Goal: Subscribe to service/newsletter: Subscribe to service/newsletter

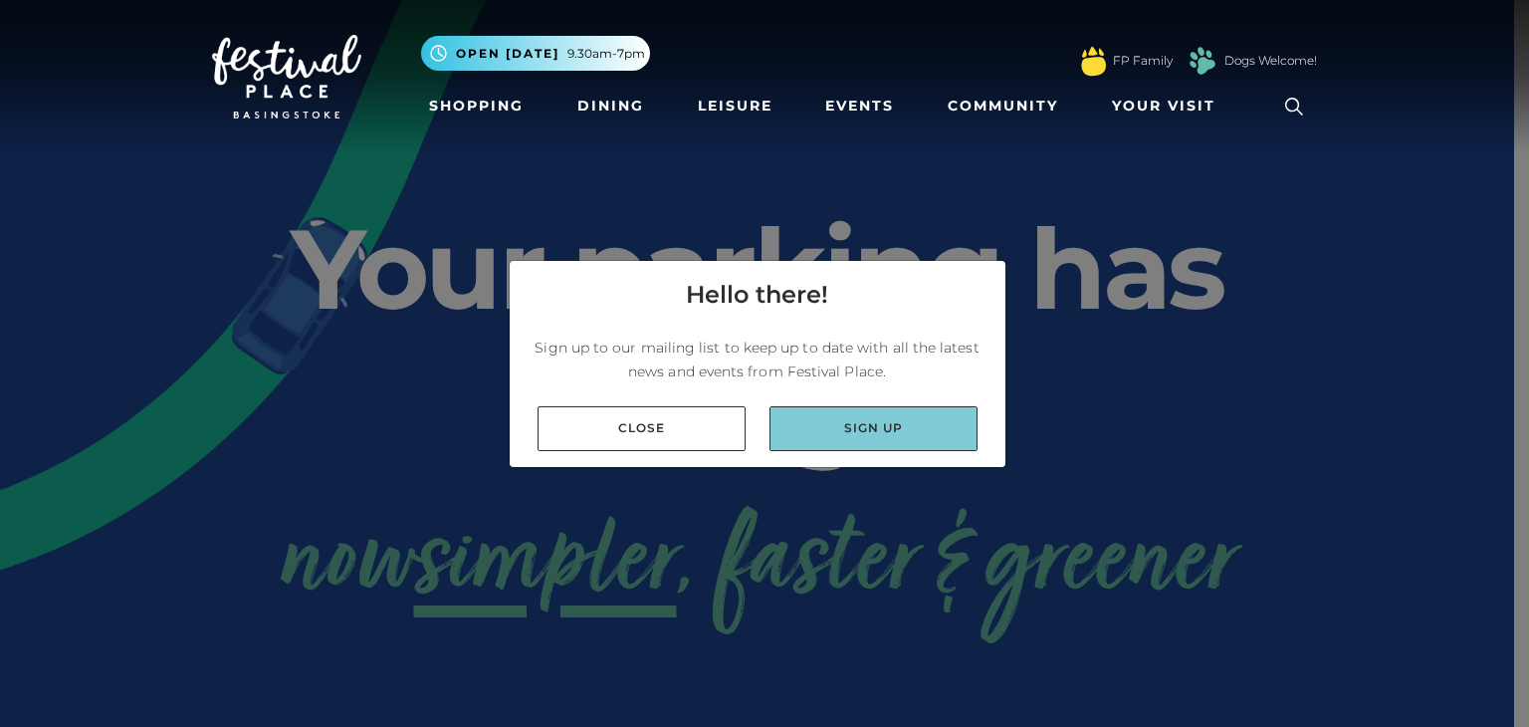
click at [856, 418] on link "Sign up" at bounding box center [874, 428] width 208 height 45
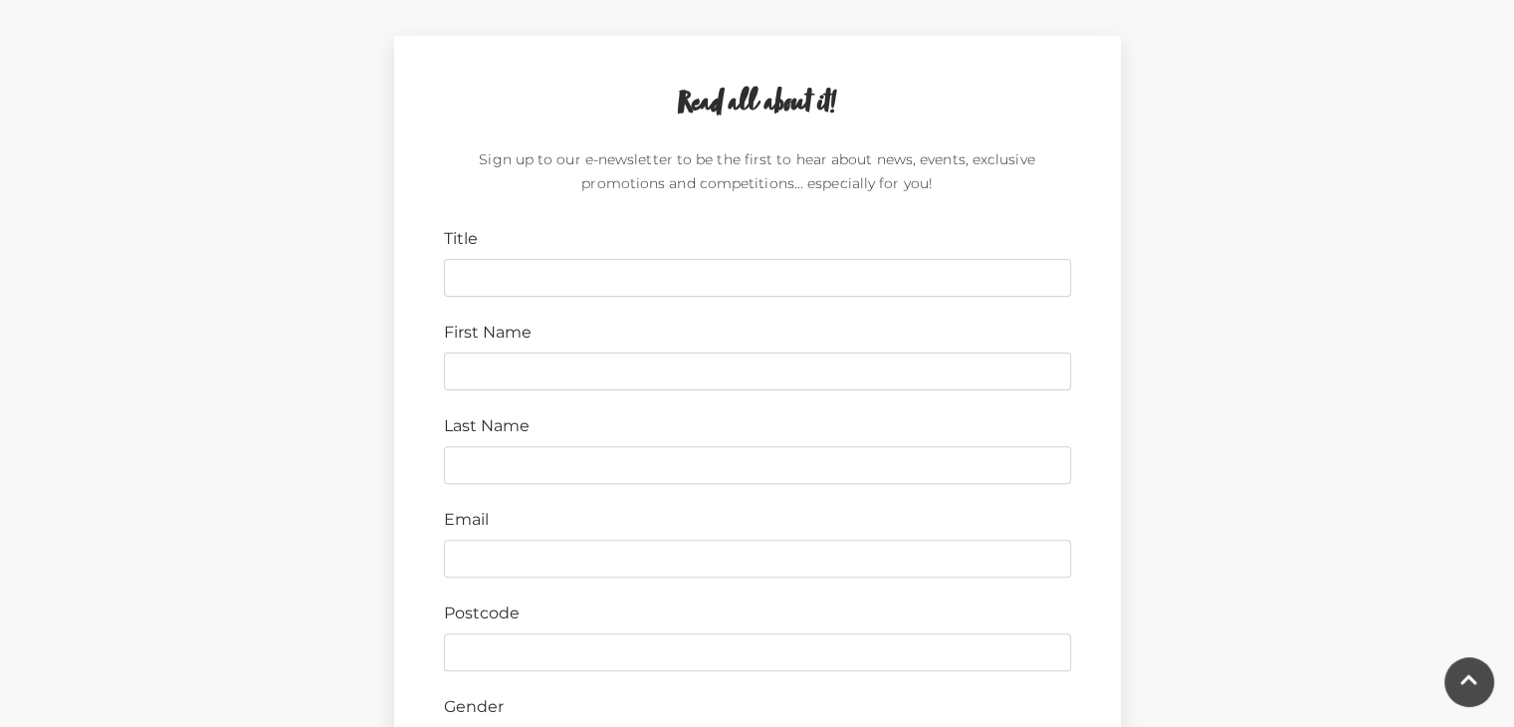
scroll to position [539, 0]
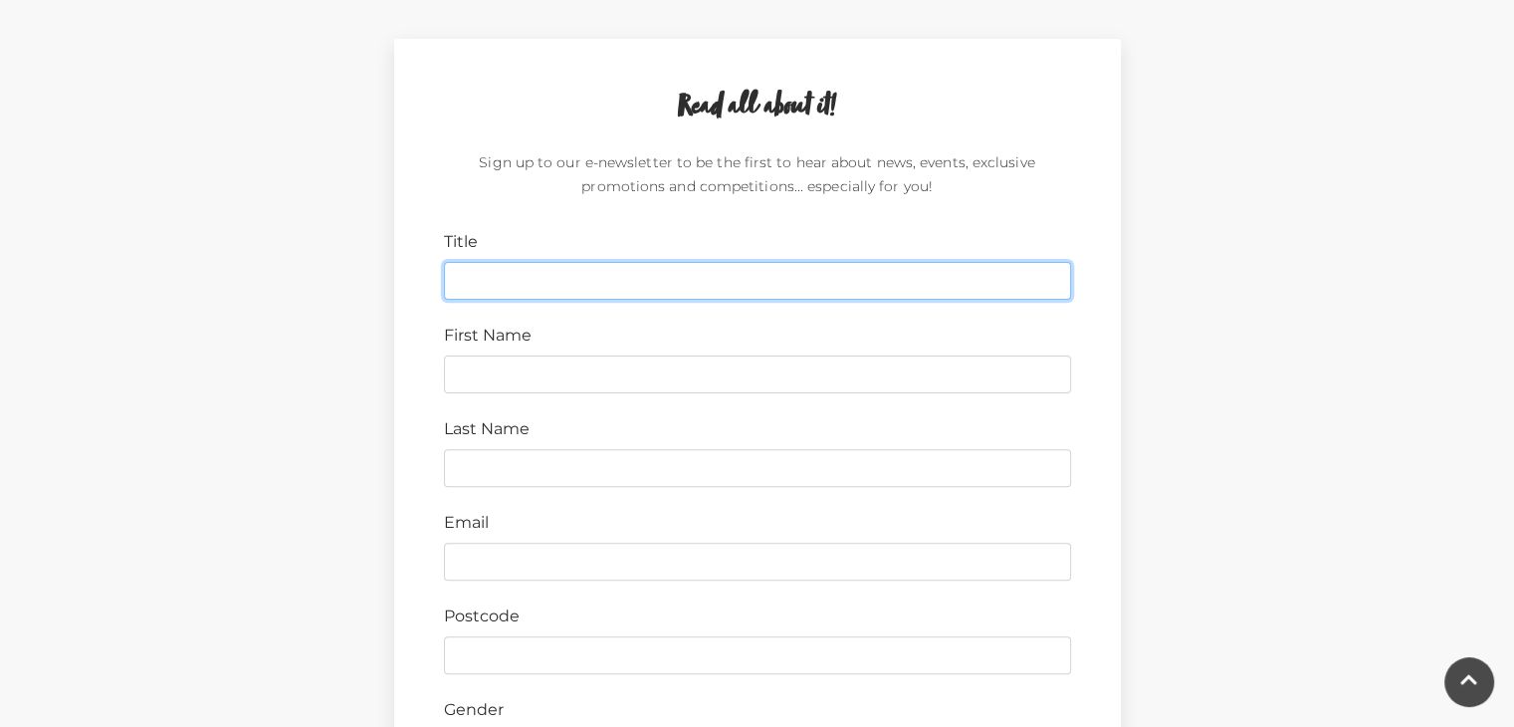
click at [752, 278] on input "Title" at bounding box center [757, 281] width 627 height 38
type input "m"
type input "Miss"
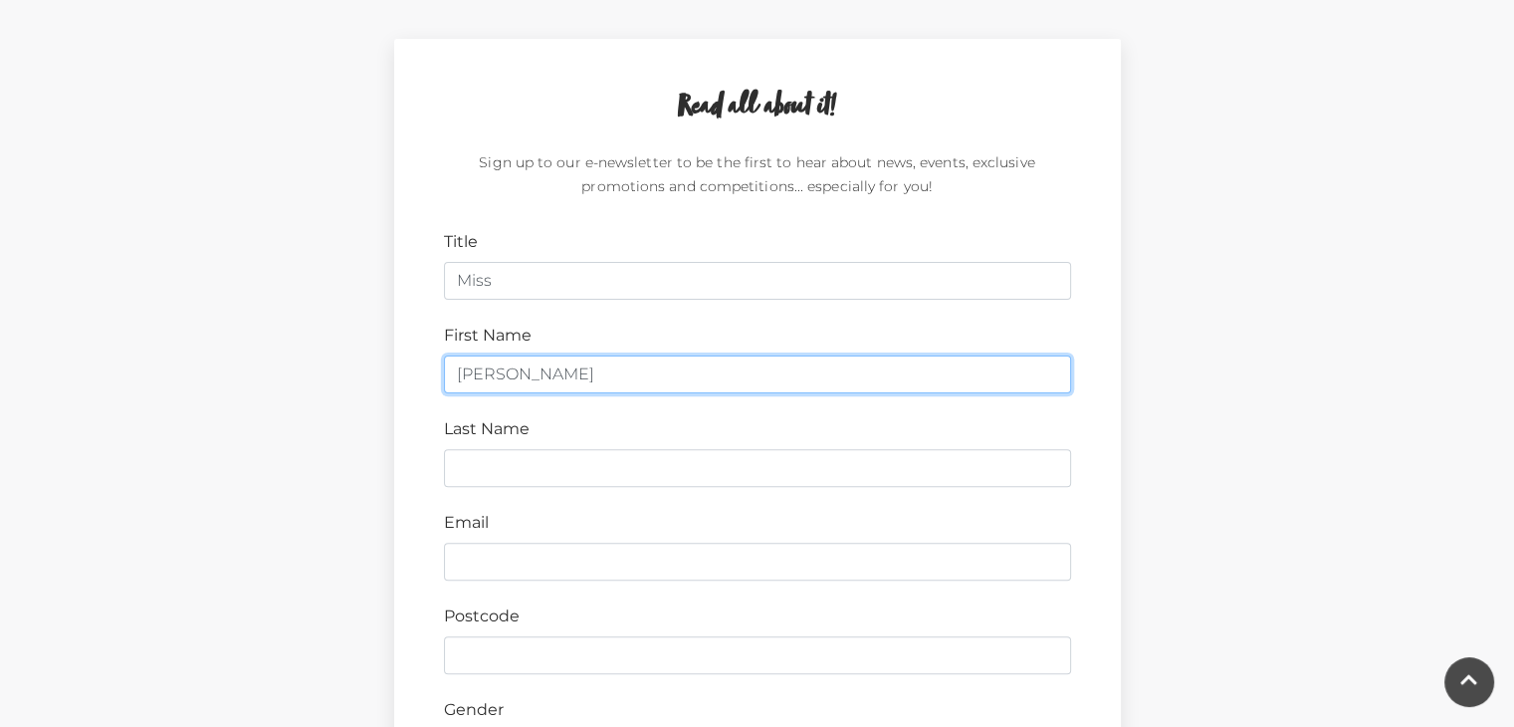
type input "[PERSON_NAME]"
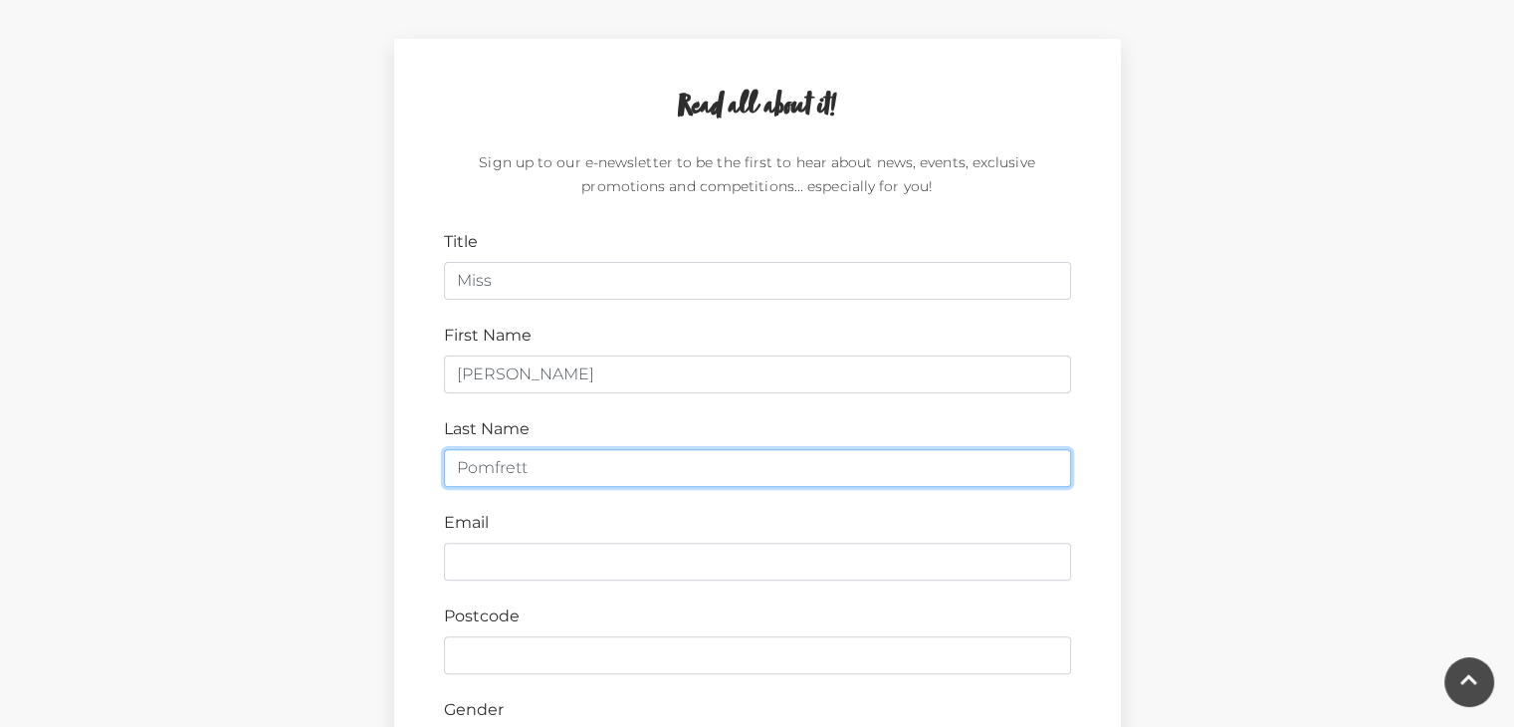
type input "Pomfrett"
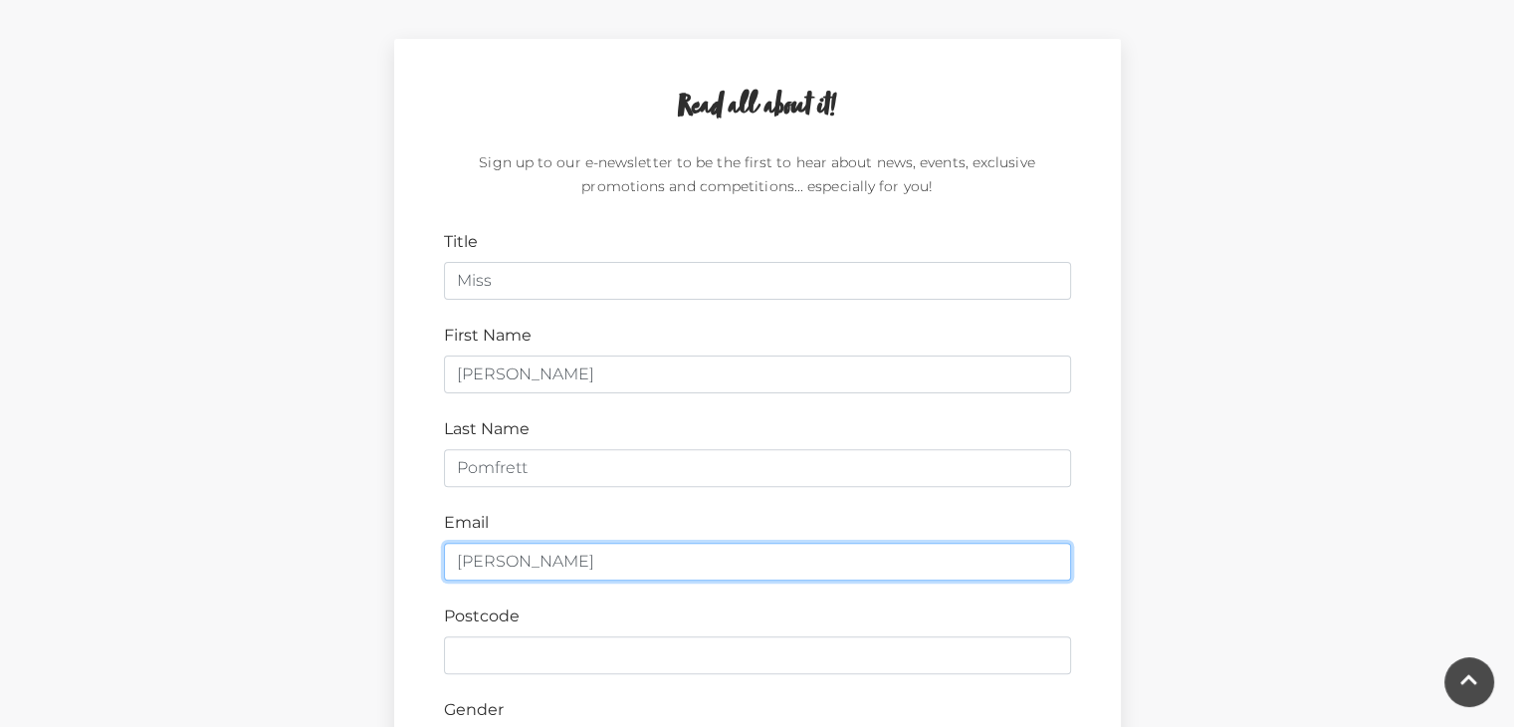
type input "[PERSON_NAME][EMAIL_ADDRESS][DOMAIN_NAME]"
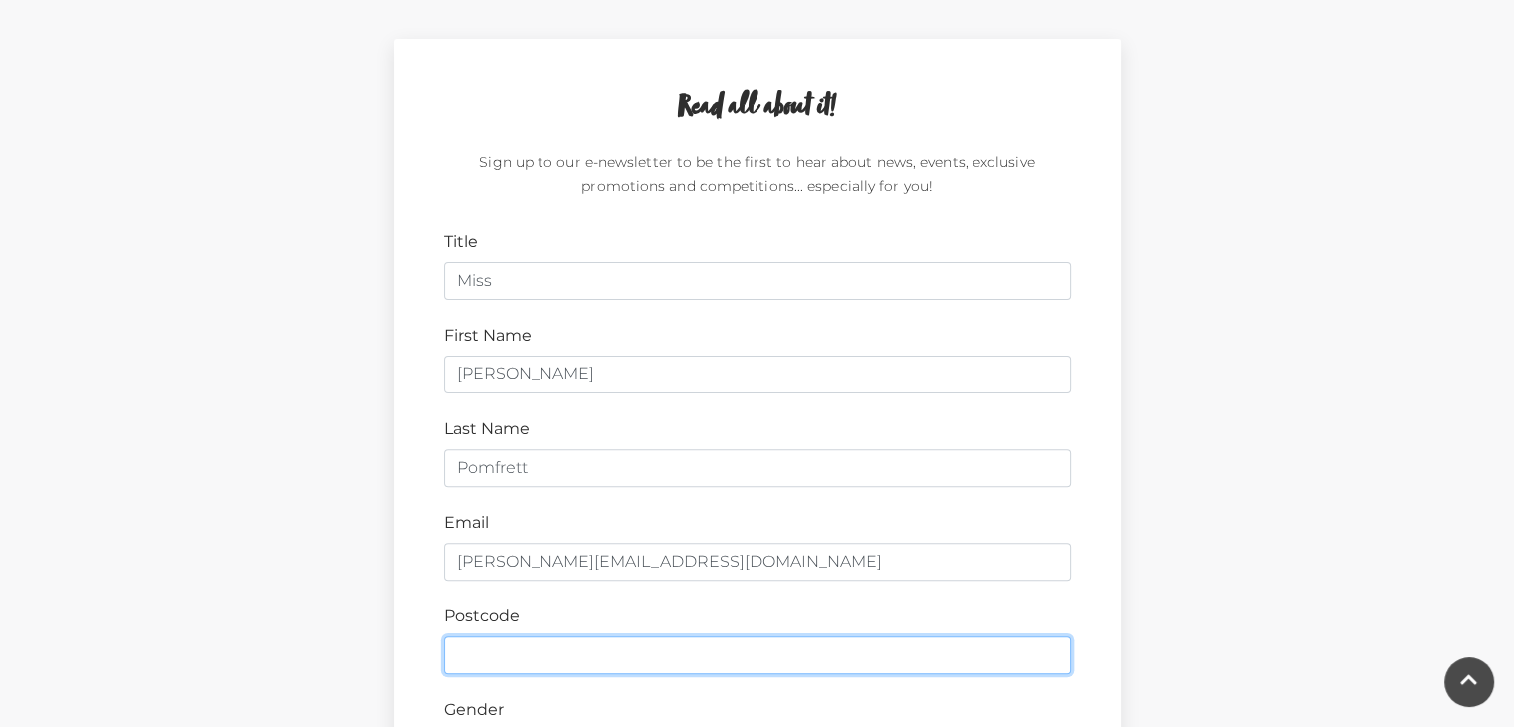
click at [621, 648] on input "Postcode" at bounding box center [757, 655] width 627 height 38
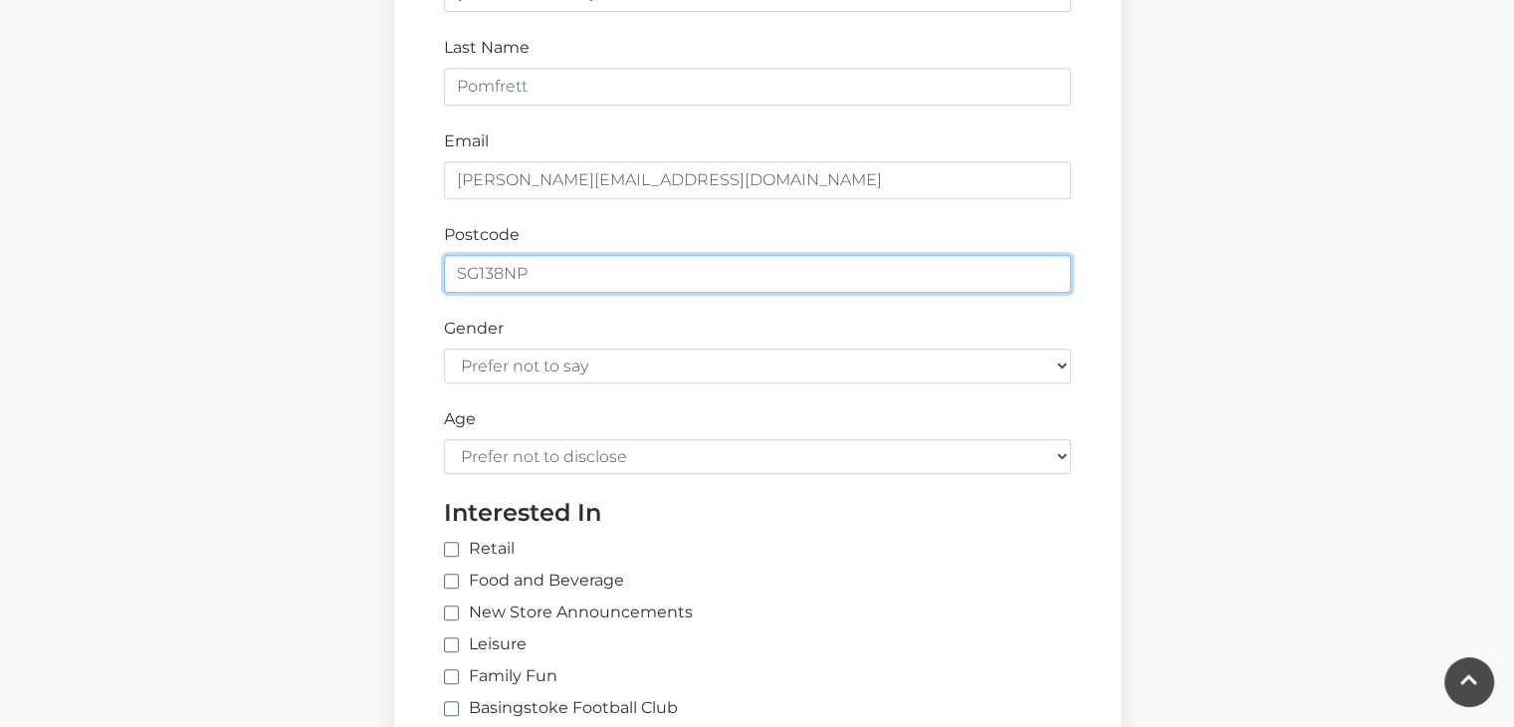
scroll to position [1033, 0]
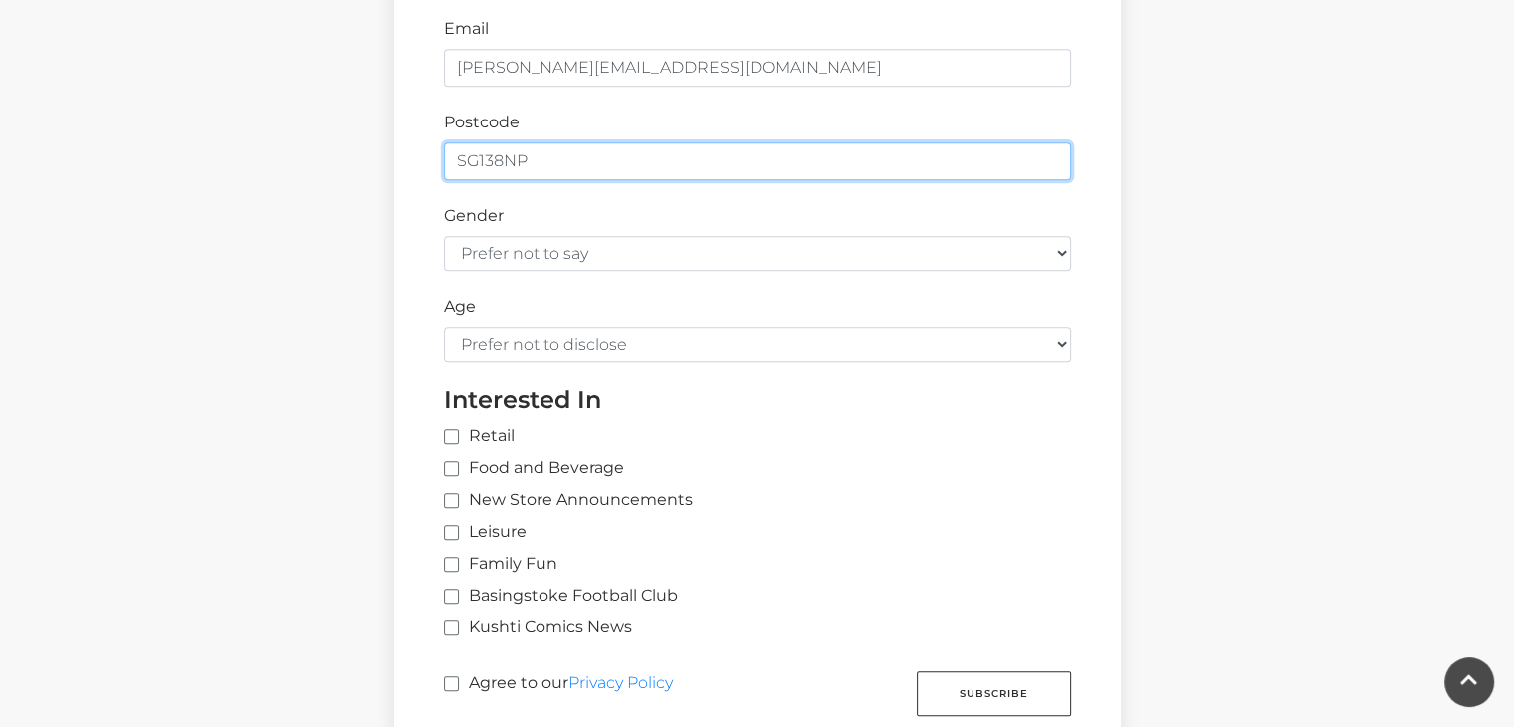
type input "SG138NP"
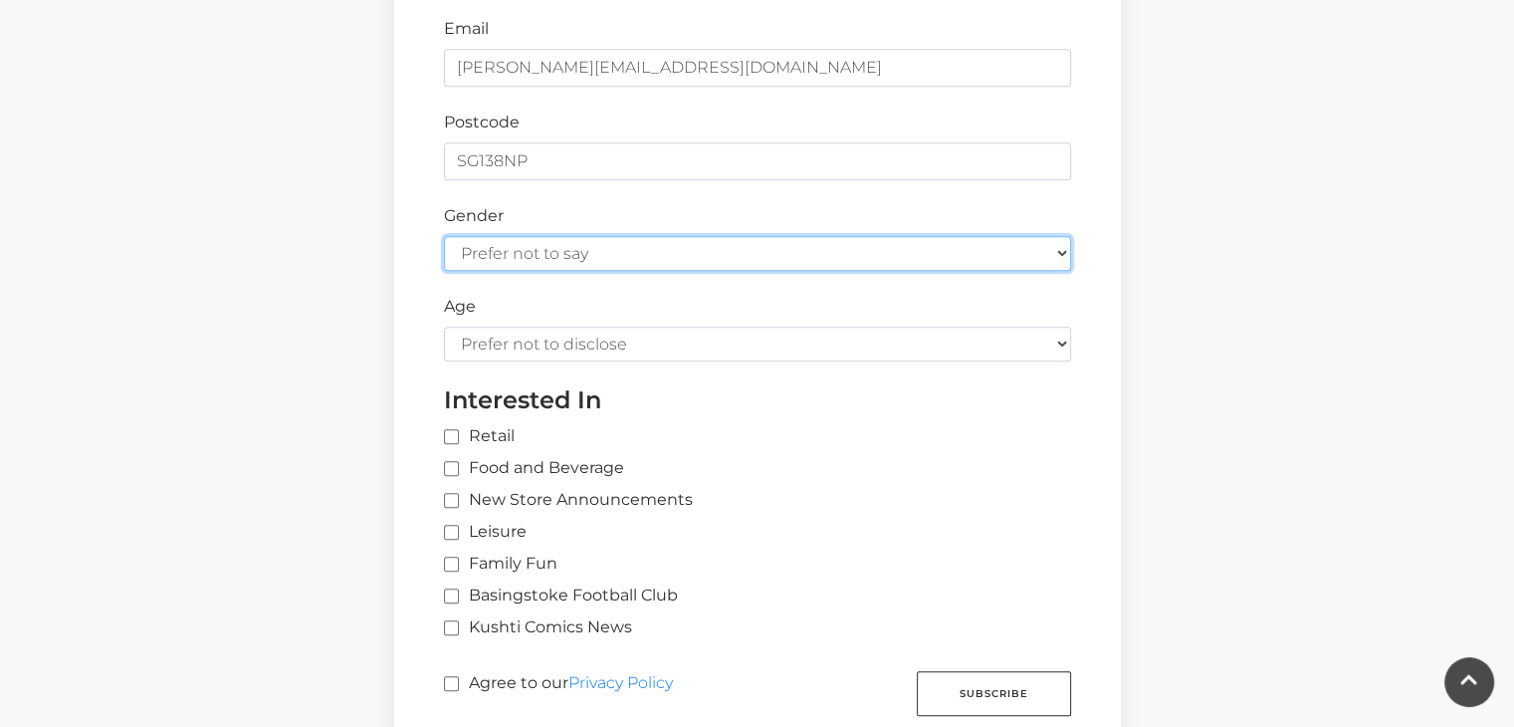
click at [1056, 252] on select "Prefer not to say [DEMOGRAPHIC_DATA] [DEMOGRAPHIC_DATA]" at bounding box center [757, 253] width 627 height 35
select select "[DEMOGRAPHIC_DATA]"
click at [444, 236] on select "Prefer not to say [DEMOGRAPHIC_DATA] [DEMOGRAPHIC_DATA]" at bounding box center [757, 253] width 627 height 35
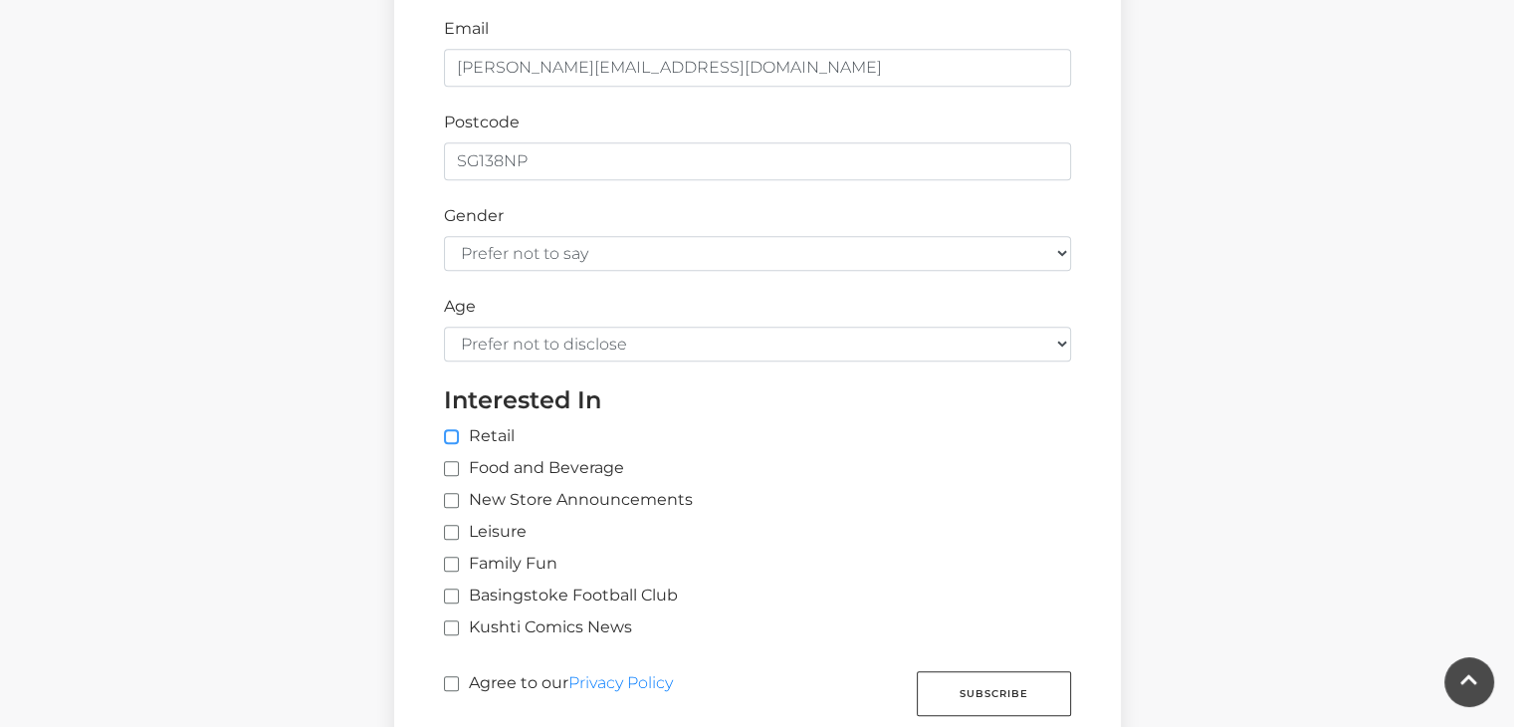
click at [449, 431] on input "Retail" at bounding box center [772, 437] width 657 height 13
checkbox input "true"
click at [449, 464] on input "Food and Beverage" at bounding box center [450, 469] width 13 height 13
checkbox input "true"
click at [449, 495] on input "New Store Announcements" at bounding box center [450, 501] width 13 height 13
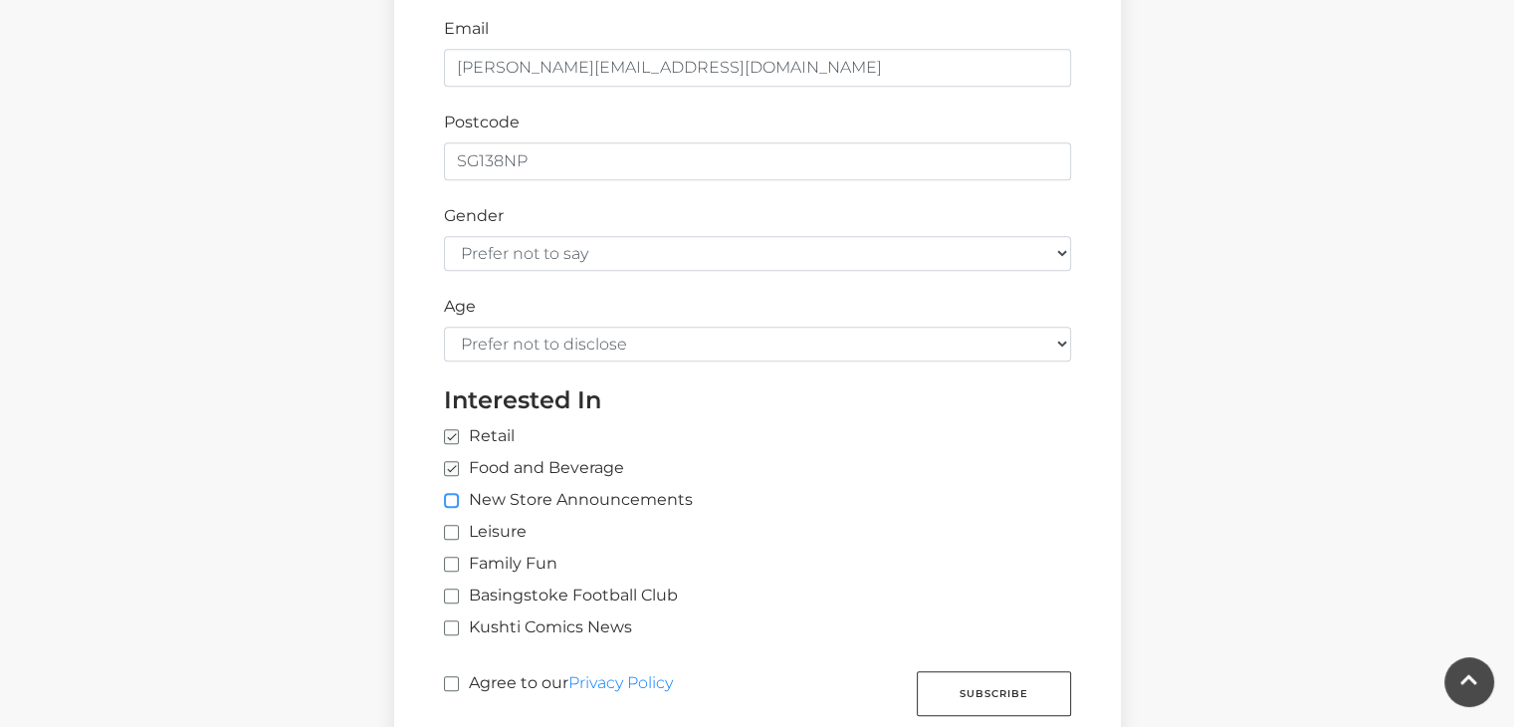
checkbox input "true"
click at [450, 528] on input "Leisure" at bounding box center [450, 533] width 13 height 13
checkbox input "true"
click at [450, 562] on input "Family Fun" at bounding box center [450, 565] width 13 height 13
checkbox input "true"
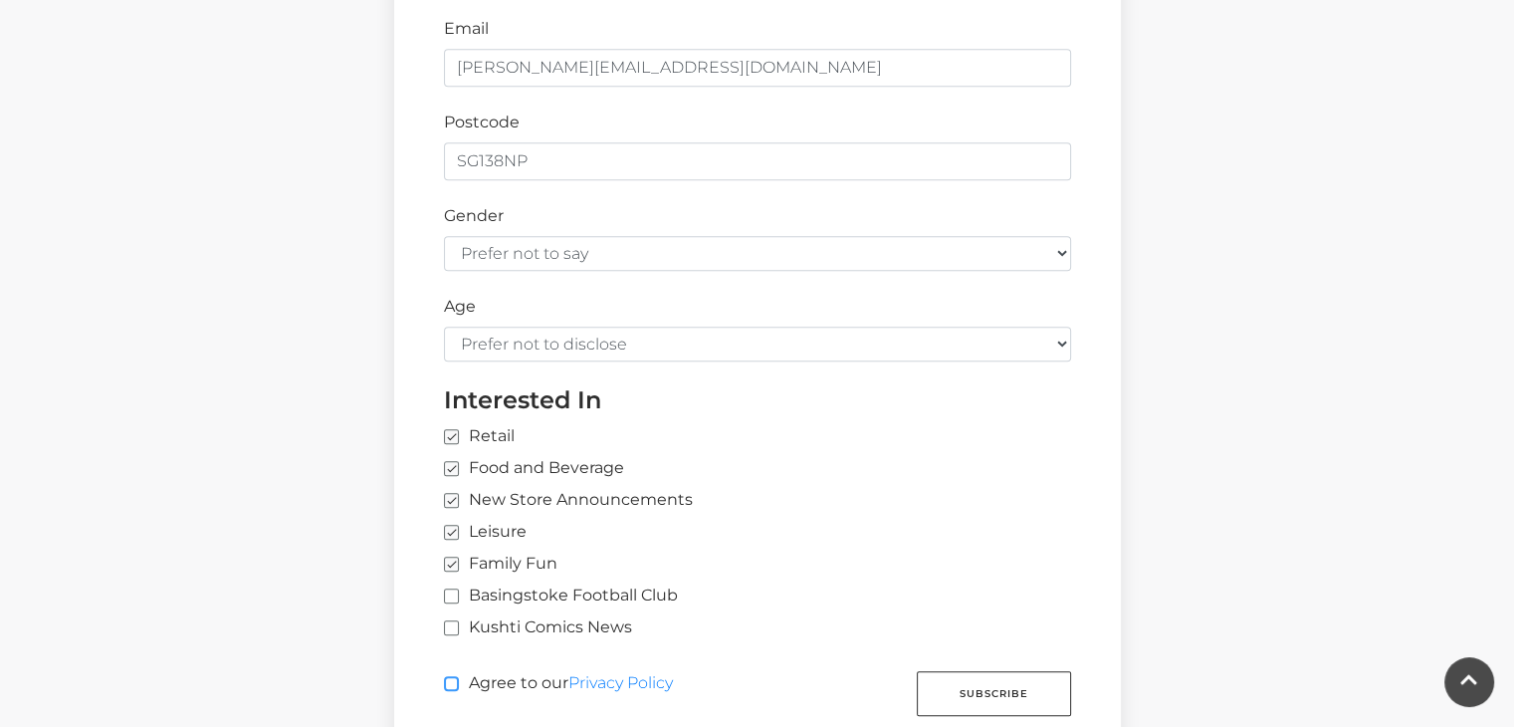
click at [450, 682] on input "Agree to our Privacy Policy" at bounding box center [450, 684] width 13 height 13
checkbox input "true"
click at [1019, 694] on button "Subscribe" at bounding box center [994, 693] width 154 height 45
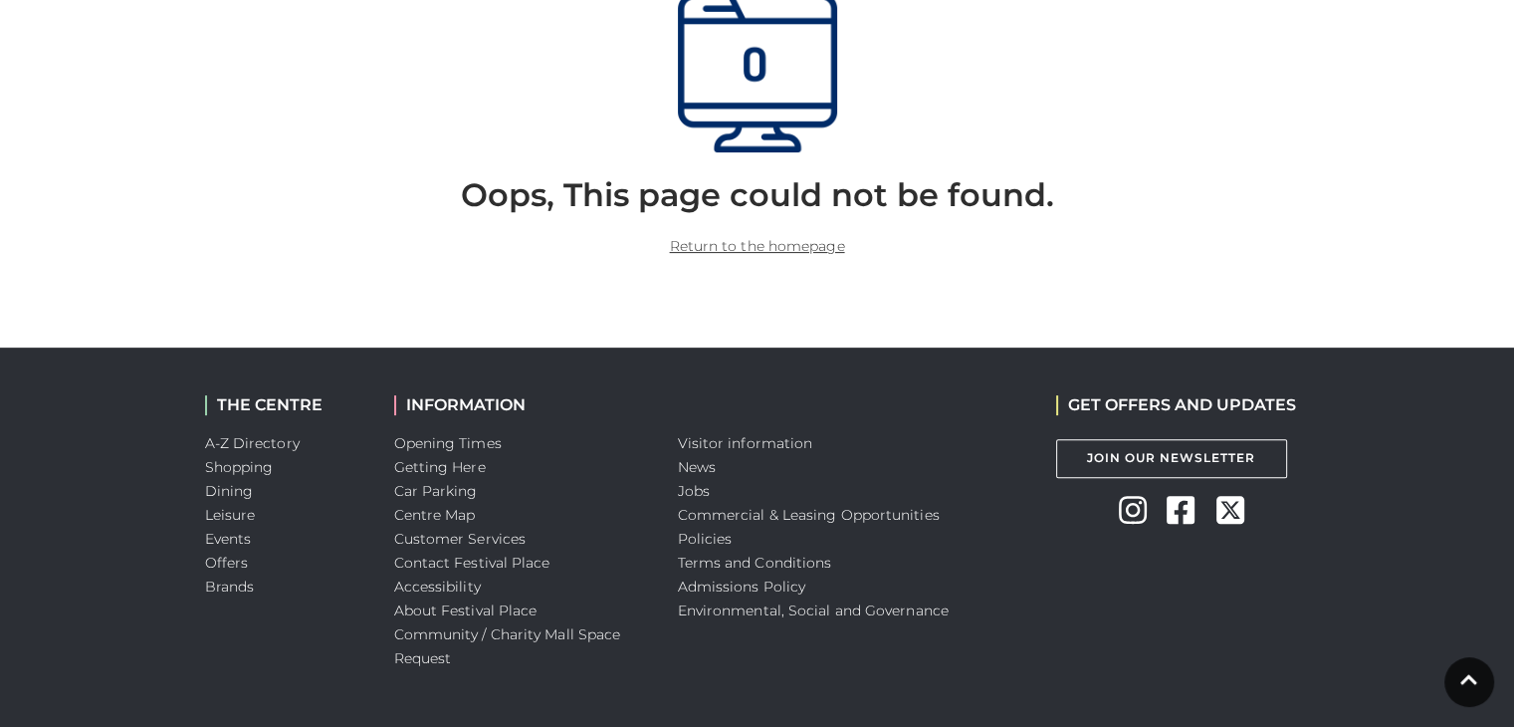
scroll to position [596, 0]
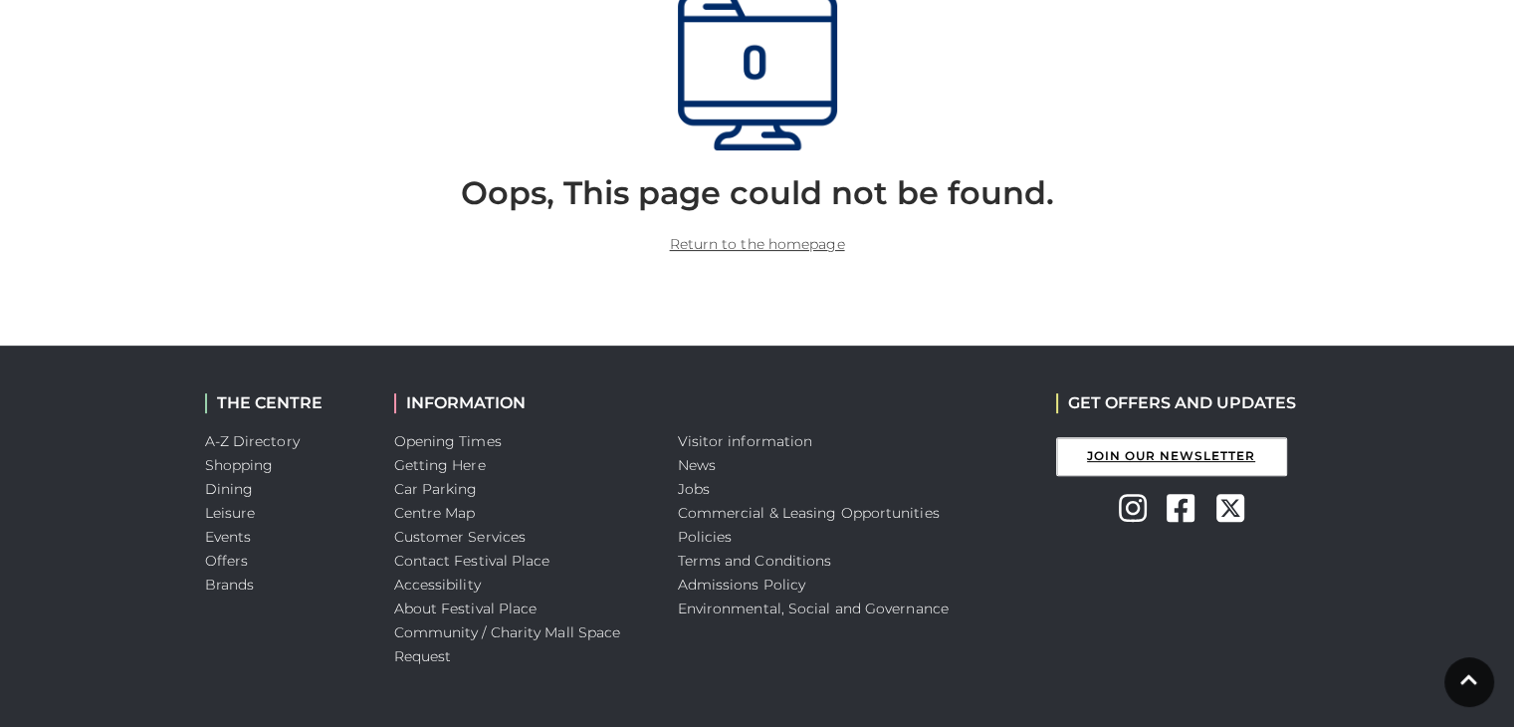
click at [1234, 444] on link "Join Our Newsletter" at bounding box center [1171, 456] width 231 height 39
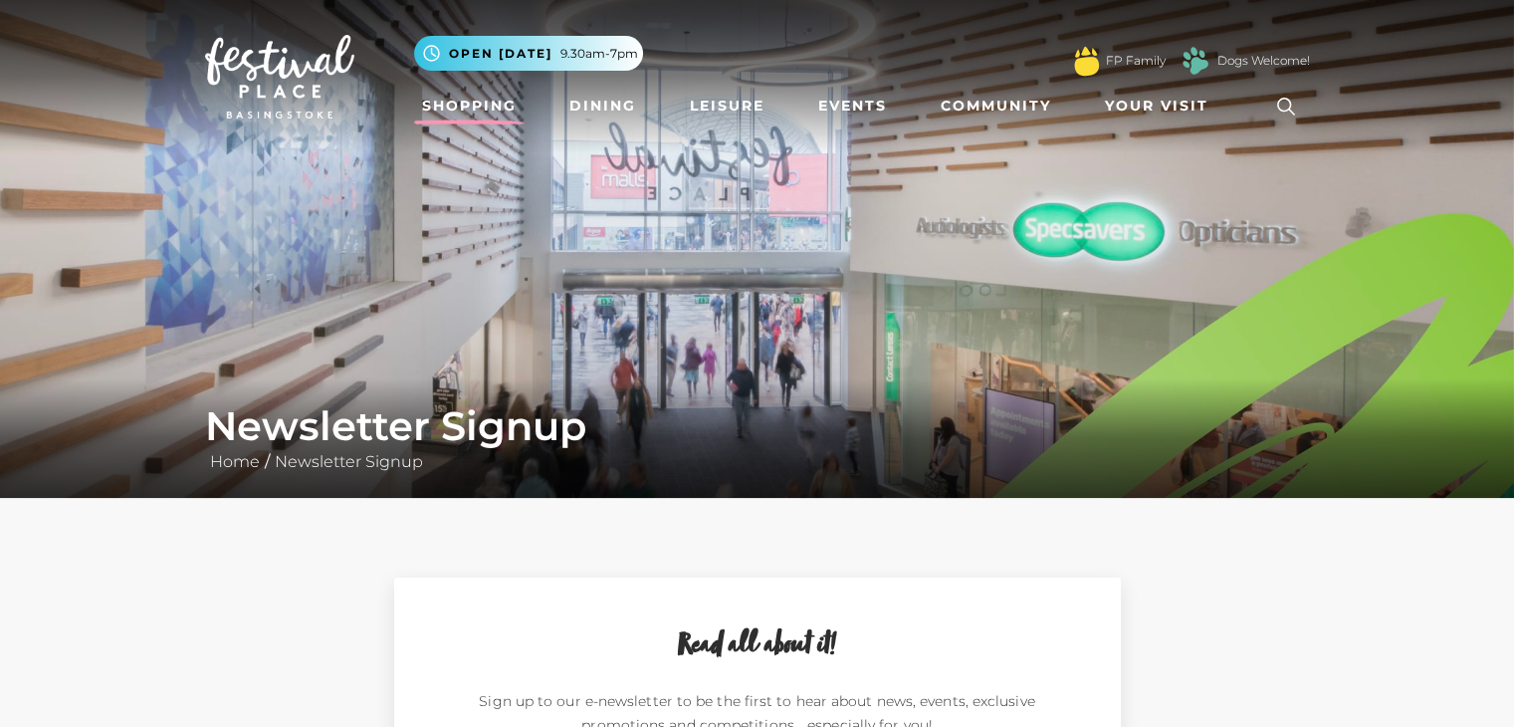
click at [442, 103] on link "Shopping" at bounding box center [469, 106] width 111 height 37
